Goal: Information Seeking & Learning: Check status

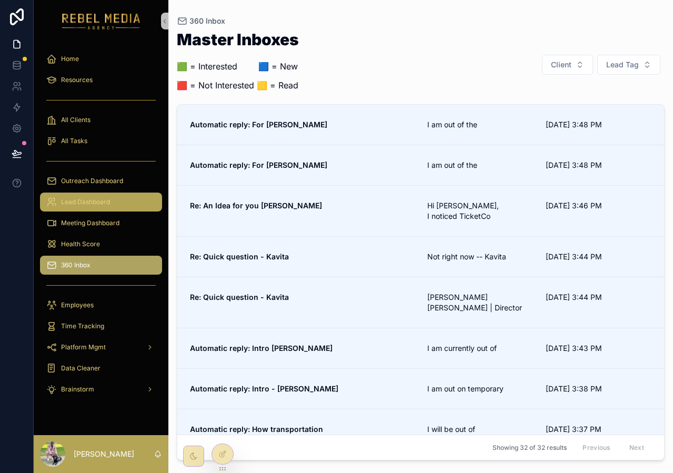
click at [137, 195] on div "Lead Dashboard" at bounding box center [100, 202] width 109 height 17
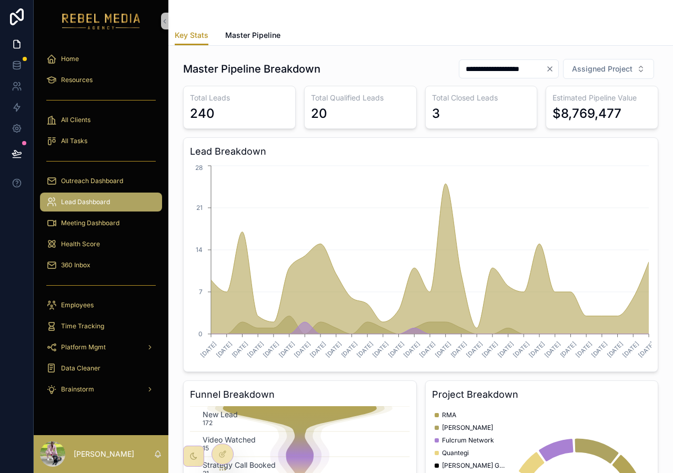
click at [348, 30] on div "Key Stats Master Pipeline" at bounding box center [421, 35] width 492 height 20
click at [549, 70] on icon "Clear" at bounding box center [550, 69] width 4 height 4
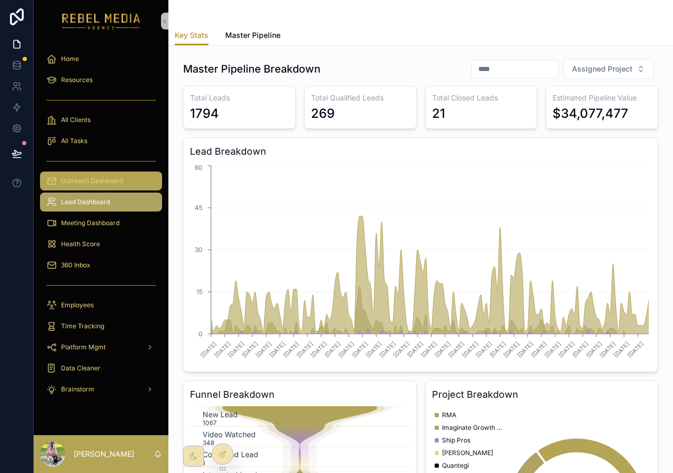
click at [120, 186] on div "Outreach Dashboard" at bounding box center [100, 181] width 109 height 17
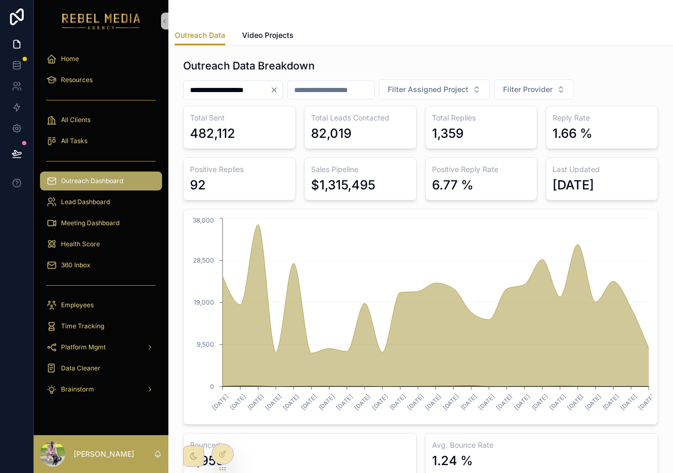
click at [278, 87] on icon "Clear" at bounding box center [274, 90] width 8 height 8
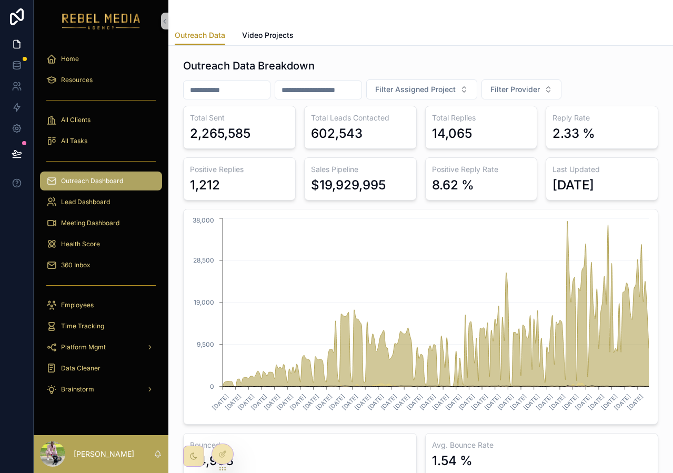
click at [343, 181] on div "$19,929,995" at bounding box center [348, 185] width 75 height 17
click at [382, 179] on div "$19,929,995" at bounding box center [348, 185] width 75 height 17
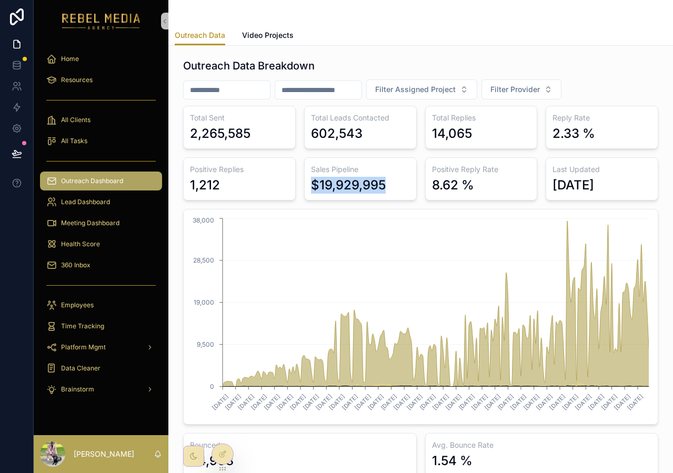
click at [382, 179] on div "$19,929,995" at bounding box center [348, 185] width 75 height 17
click at [382, 184] on div "$19,929,995" at bounding box center [348, 185] width 75 height 17
click at [83, 141] on span "All Tasks" at bounding box center [74, 141] width 26 height 8
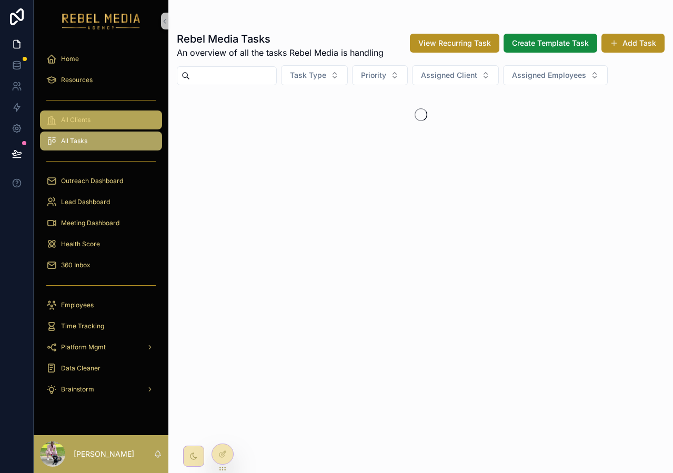
click at [104, 116] on div "All Clients" at bounding box center [100, 120] width 109 height 17
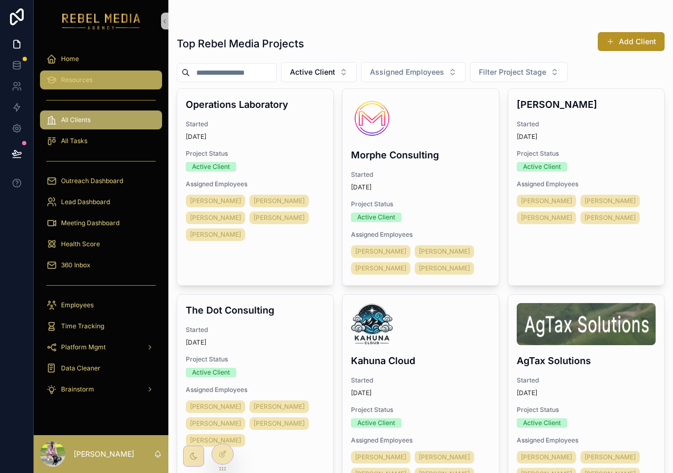
click at [91, 70] on link "Resources" at bounding box center [101, 79] width 122 height 19
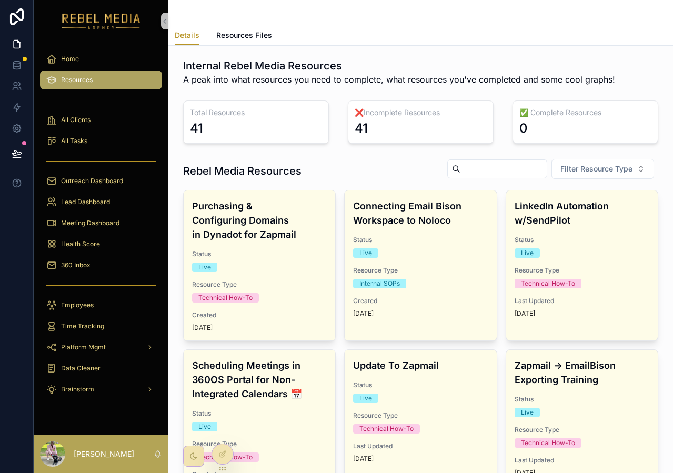
click at [114, 44] on div "Home Resources All Clients All Tasks Outreach Dashboard Lead Dashboard Meeting …" at bounding box center [101, 227] width 135 height 370
click at [112, 51] on div "Home" at bounding box center [100, 58] width 109 height 17
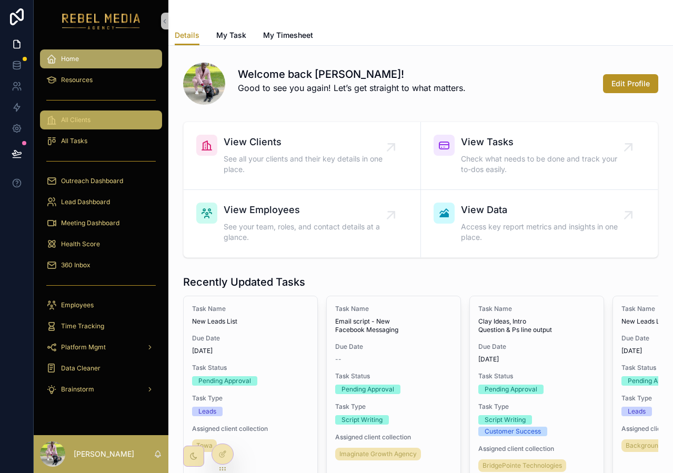
click at [125, 126] on div "All Clients" at bounding box center [100, 120] width 109 height 17
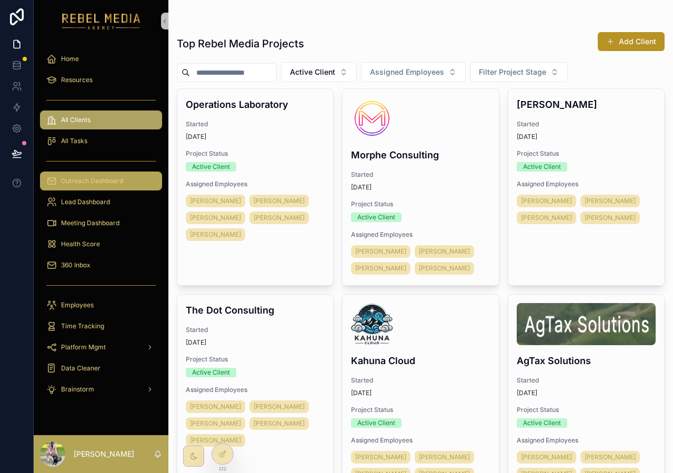
click at [122, 186] on div "Outreach Dashboard" at bounding box center [100, 181] width 109 height 17
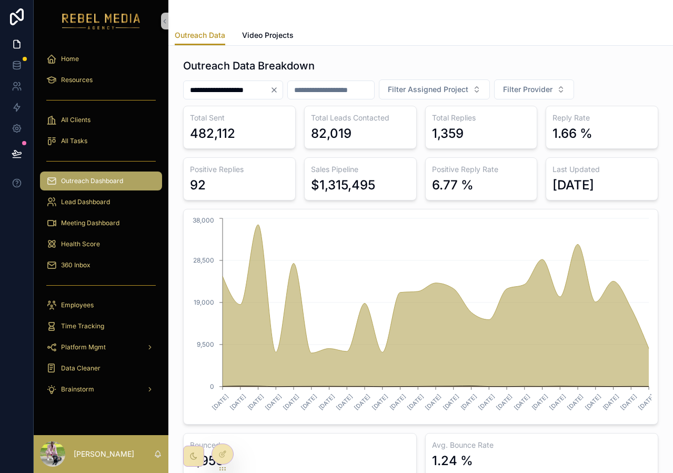
click at [276, 90] on icon "Clear" at bounding box center [274, 90] width 4 height 4
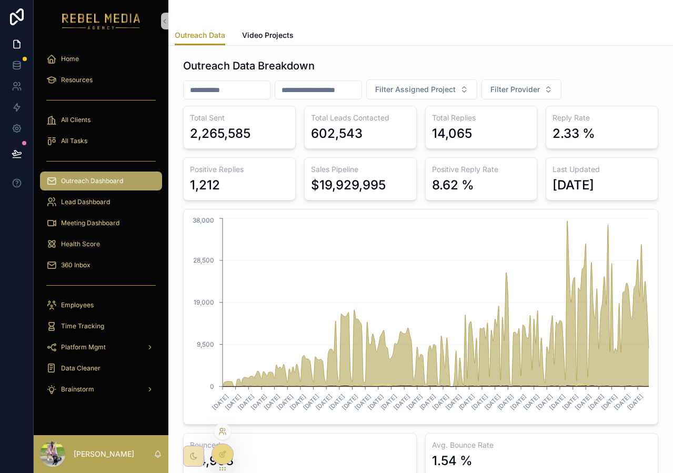
click at [224, 431] on icon at bounding box center [222, 431] width 8 height 8
click at [453, 209] on div "1/1/2025 1/19/2025 1/26/2025 2/2/2025 2/9/2025 2/16/2025 2/23/2025 3/2/2025 3/9…" at bounding box center [420, 317] width 475 height 216
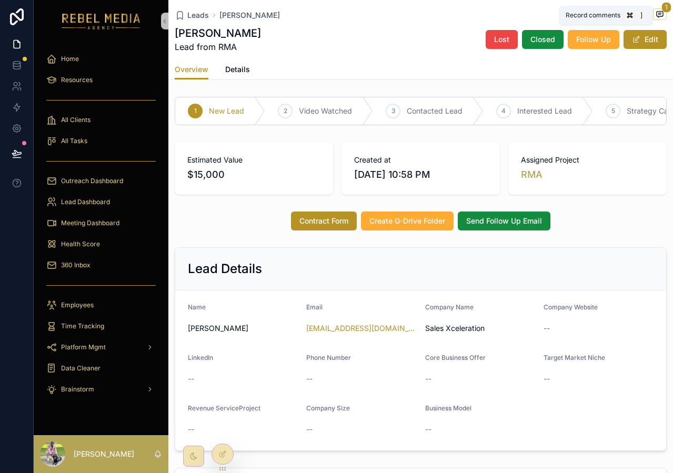
click at [663, 14] on icon "scrollable content" at bounding box center [659, 14] width 8 height 8
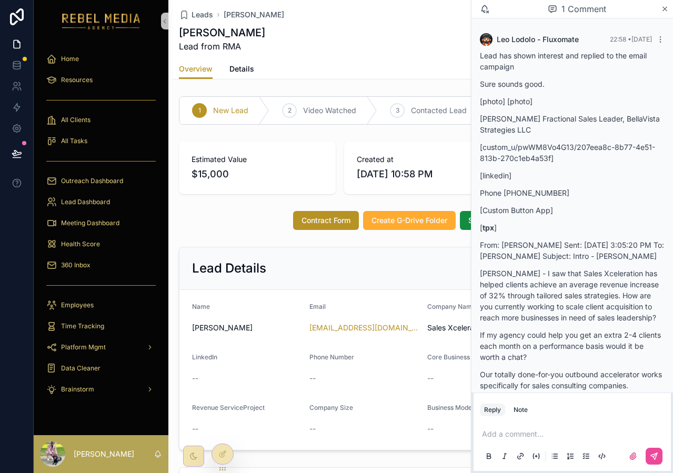
click at [532, 79] on p "Sure sounds good." at bounding box center [572, 83] width 185 height 11
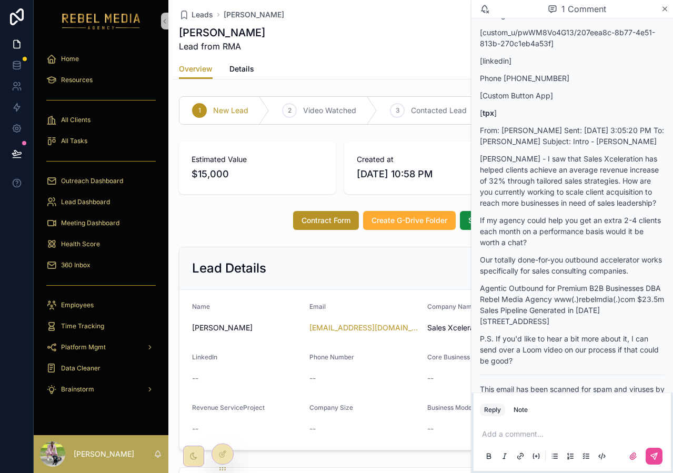
scroll to position [126, 0]
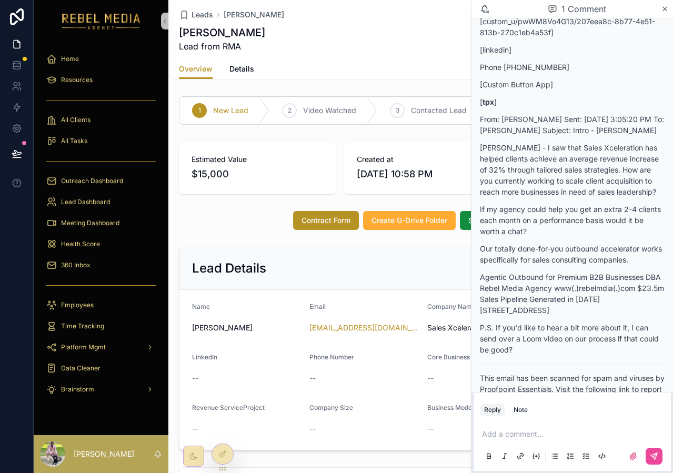
click at [615, 236] on p "If my agency could help you get an extra 2-4 clients each month on a performanc…" at bounding box center [572, 220] width 185 height 33
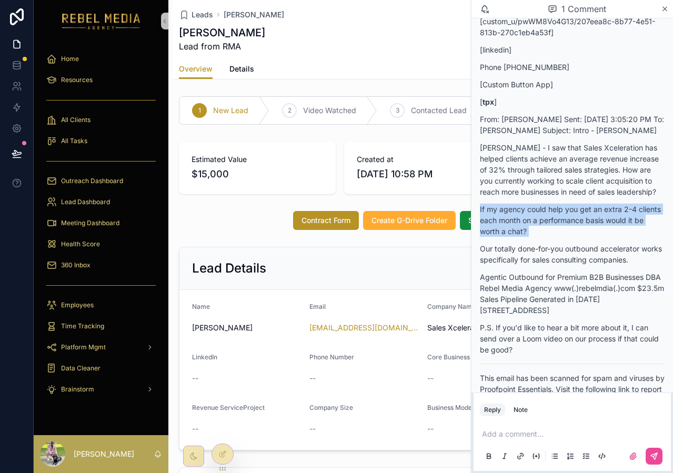
click at [615, 236] on p "If my agency could help you get an extra 2-4 clients each month on a performanc…" at bounding box center [572, 220] width 185 height 33
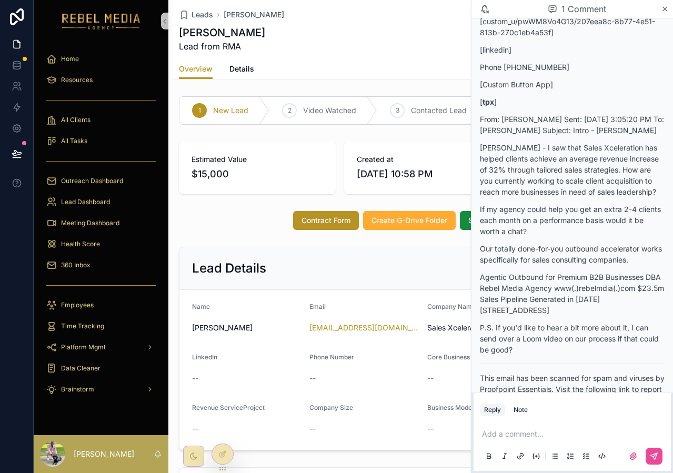
click at [570, 158] on p "Daniel - I saw that Sales Xceleration has helped clients achieve an average rev…" at bounding box center [572, 169] width 185 height 55
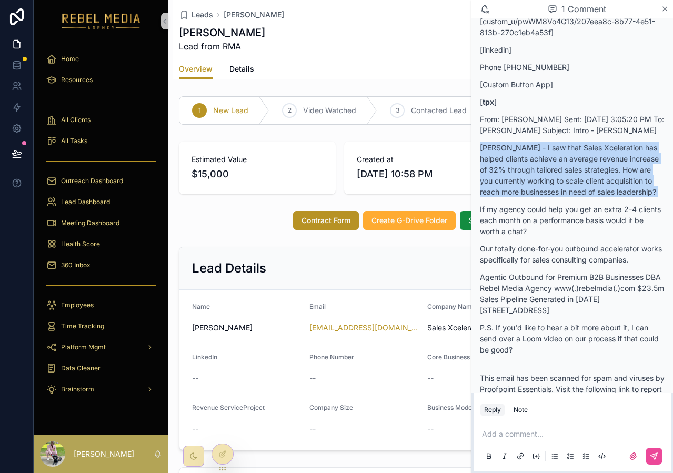
click at [570, 158] on p "Daniel - I saw that Sales Xceleration has helped clients achieve an average rev…" at bounding box center [572, 169] width 185 height 55
click at [509, 167] on p "Daniel - I saw that Sales Xceleration has helped clients achieve an average rev…" at bounding box center [572, 169] width 185 height 55
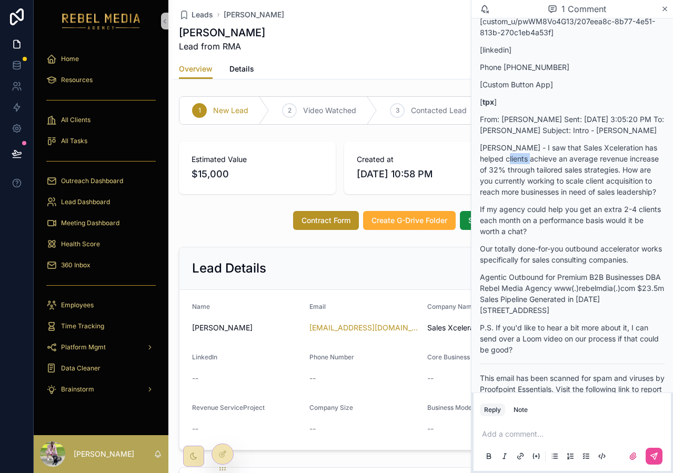
click at [509, 167] on p "Daniel - I saw that Sales Xceleration has helped clients achieve an average rev…" at bounding box center [572, 169] width 185 height 55
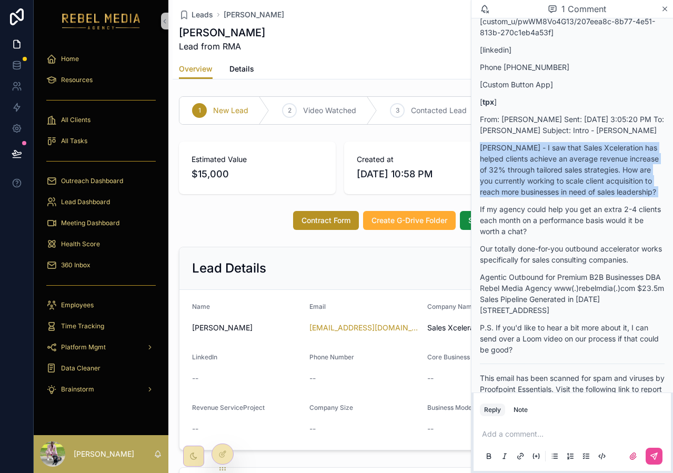
click at [509, 167] on p "Daniel - I saw that Sales Xceleration has helped clients achieve an average rev…" at bounding box center [572, 169] width 185 height 55
click at [585, 174] on p "Daniel - I saw that Sales Xceleration has helped clients achieve an average rev…" at bounding box center [572, 169] width 185 height 55
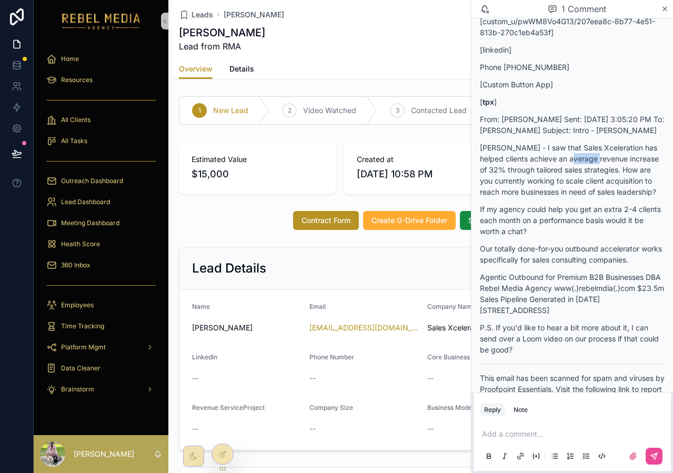
click at [585, 174] on p "Daniel - I saw that Sales Xceleration has helped clients achieve an average rev…" at bounding box center [572, 169] width 185 height 55
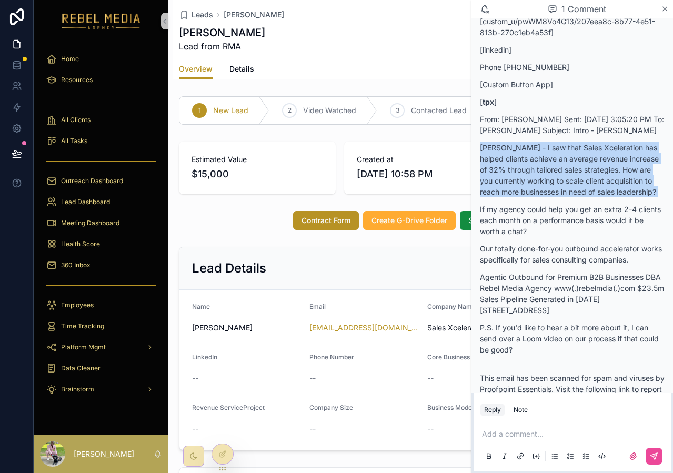
click at [585, 174] on p "Daniel - I saw that Sales Xceleration has helped clients achieve an average rev…" at bounding box center [572, 169] width 185 height 55
click at [515, 177] on p "Daniel - I saw that Sales Xceleration has helped clients achieve an average rev…" at bounding box center [572, 169] width 185 height 55
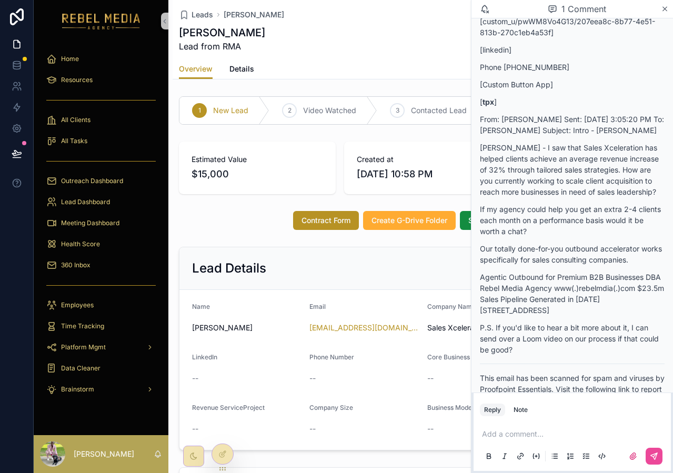
click at [581, 180] on p "Daniel - I saw that Sales Xceleration has helped clients achieve an average rev…" at bounding box center [572, 169] width 185 height 55
click at [589, 179] on p "Daniel - I saw that Sales Xceleration has helped clients achieve an average rev…" at bounding box center [572, 169] width 185 height 55
click at [541, 232] on p "If my agency could help you get an extra 2-4 clients each month on a performanc…" at bounding box center [572, 220] width 185 height 33
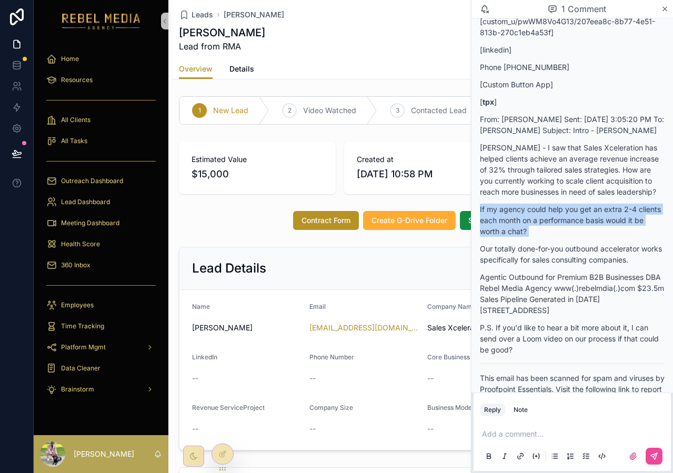
click at [541, 232] on p "If my agency could help you get an extra 2-4 clients each month on a performanc…" at bounding box center [572, 220] width 185 height 33
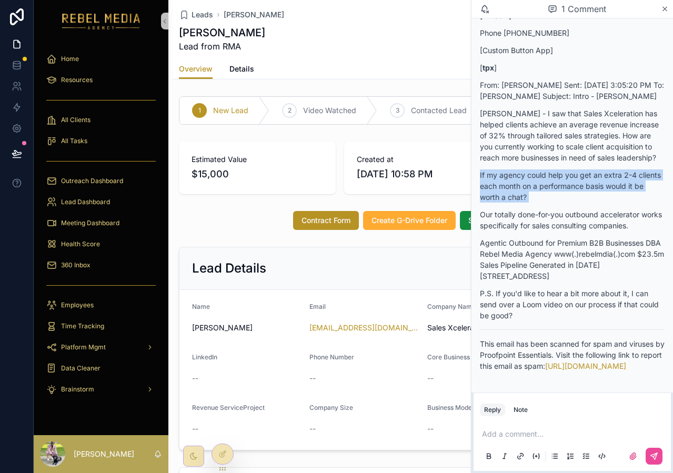
scroll to position [241, 0]
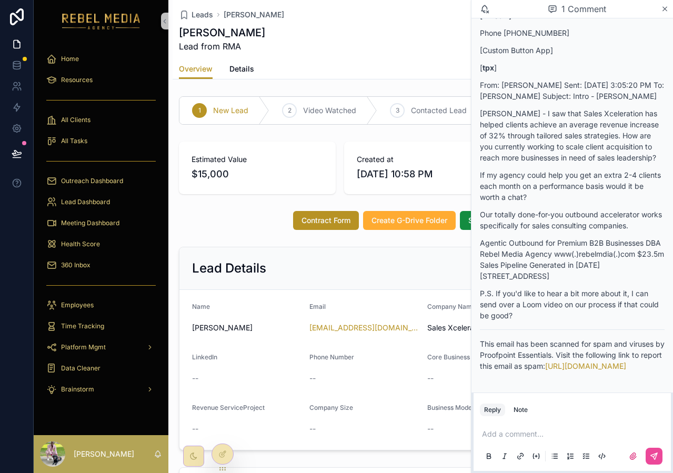
click at [541, 288] on p "P.S. If you'd like to hear a bit more about it, I can send over a Loom video on…" at bounding box center [572, 304] width 185 height 33
click at [664, 12] on icon "scrollable content" at bounding box center [665, 9] width 8 height 8
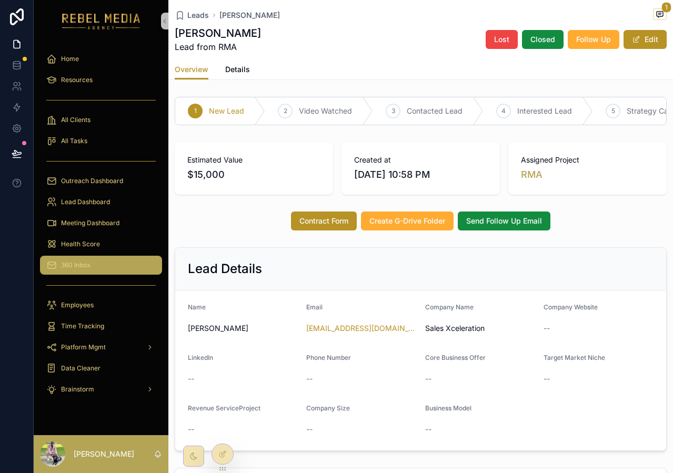
click at [102, 269] on div "360 Inbox" at bounding box center [100, 265] width 109 height 17
